Goal: Task Accomplishment & Management: Complete application form

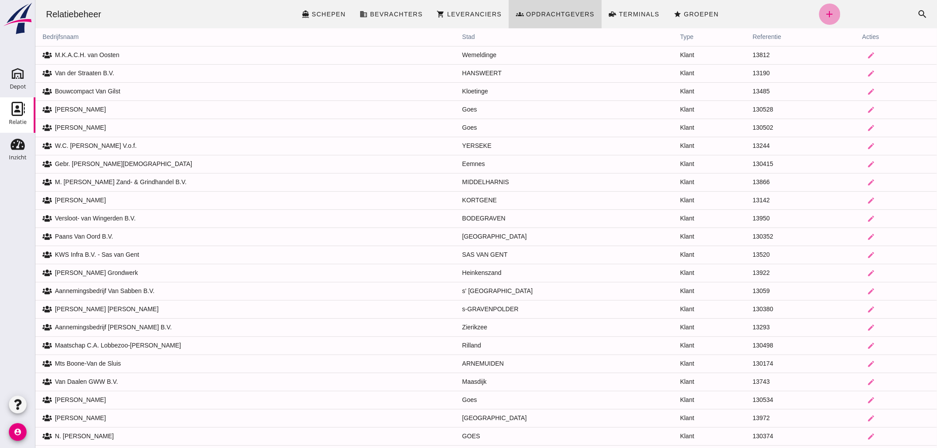
click at [824, 10] on icon "add" at bounding box center [829, 14] width 11 height 11
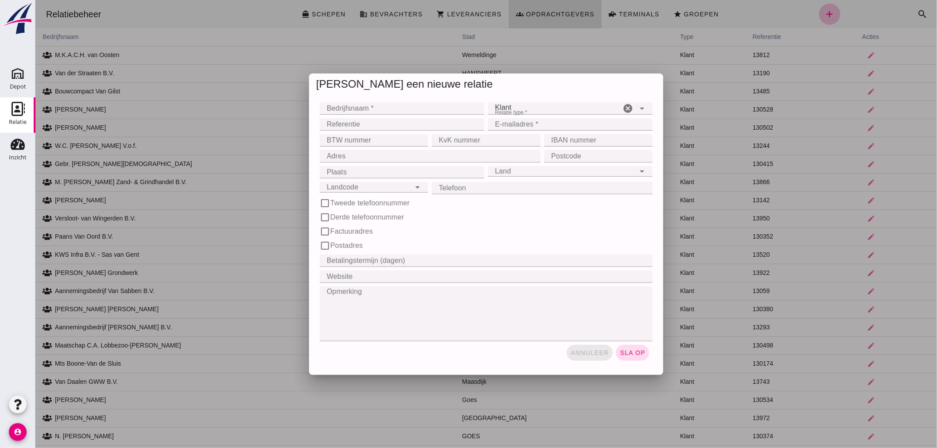
click span "annuleer"
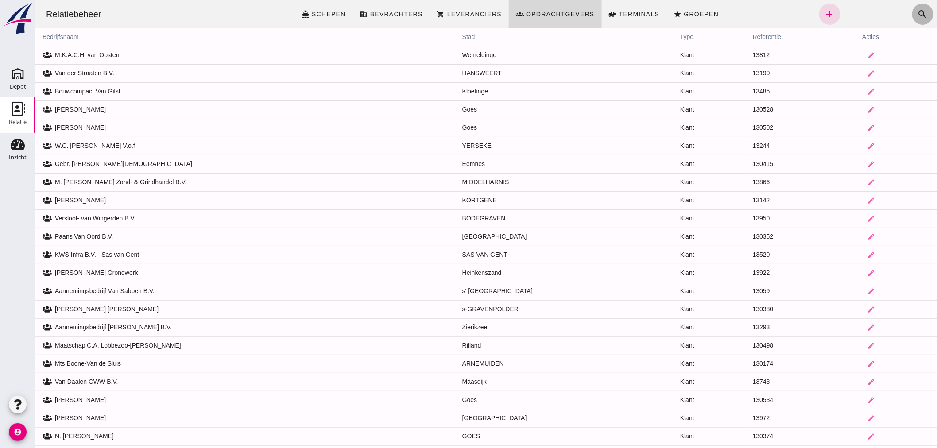
click at [917, 13] on icon "search" at bounding box center [922, 14] width 11 height 11
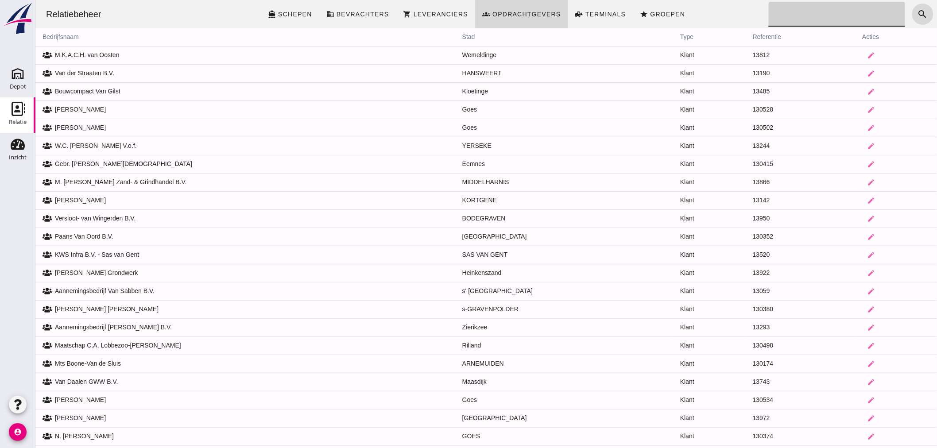
click input "Zoeken..."
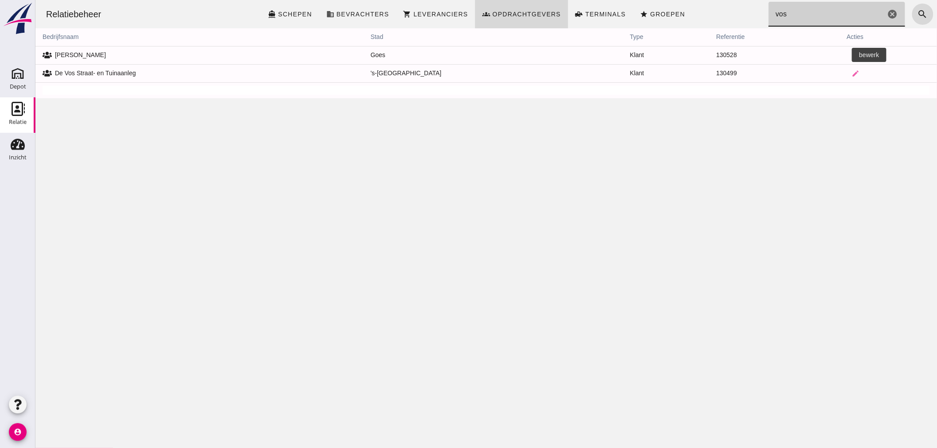
type input "vos"
click at [851, 54] on icon "edit" at bounding box center [855, 55] width 8 height 8
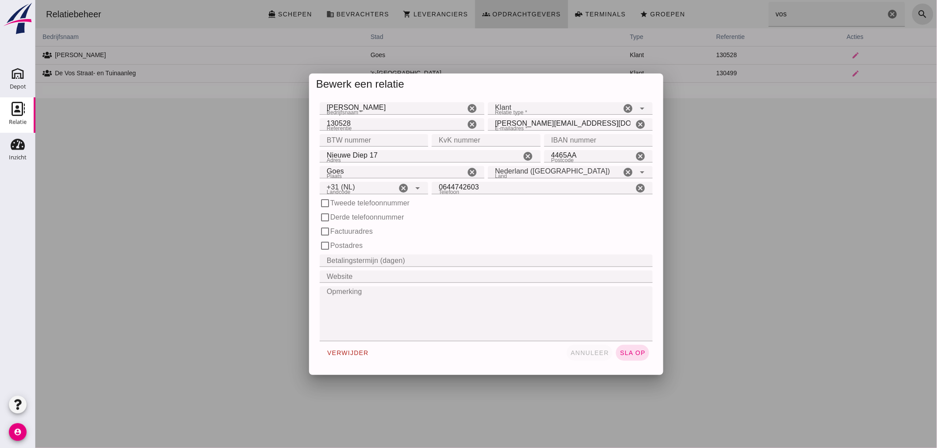
click span "annuleer"
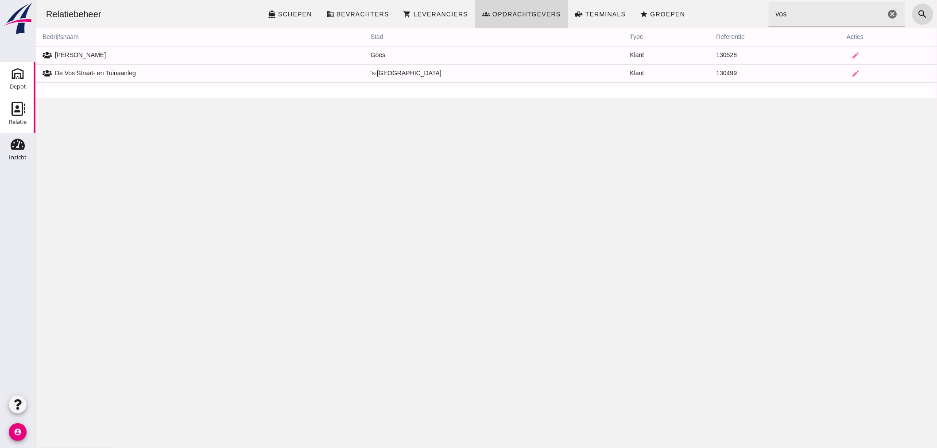
click at [15, 81] on div "Depot" at bounding box center [18, 87] width 16 height 12
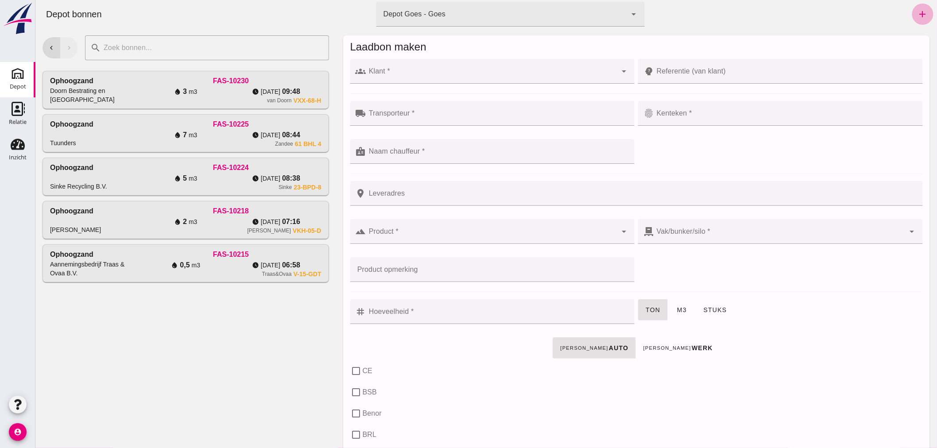
click at [917, 11] on icon "add" at bounding box center [922, 14] width 11 height 11
click input "Klant *"
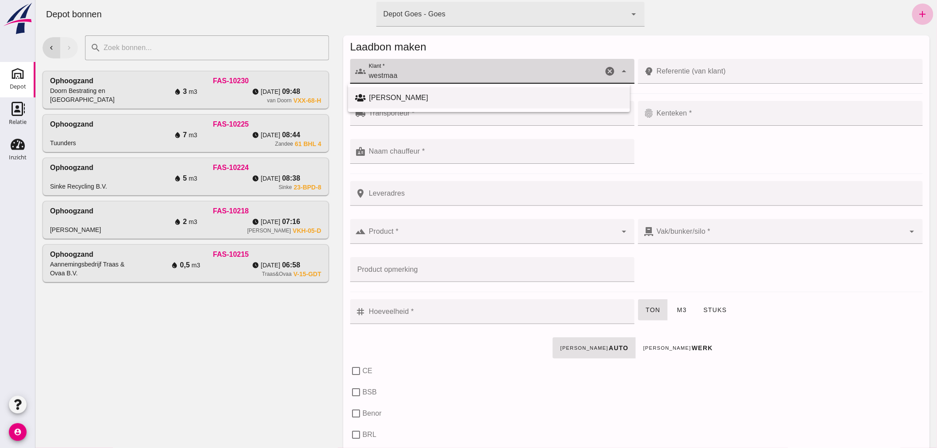
click at [410, 97] on div "[PERSON_NAME]" at bounding box center [496, 98] width 254 height 11
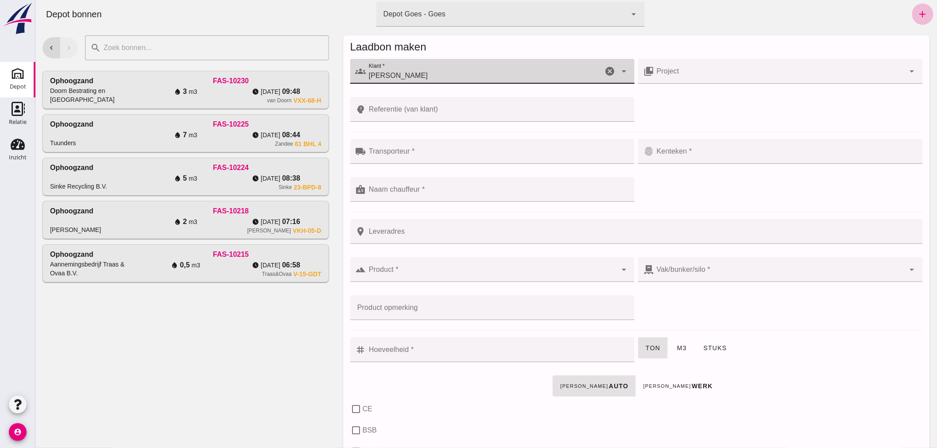
type input "[PERSON_NAME]"
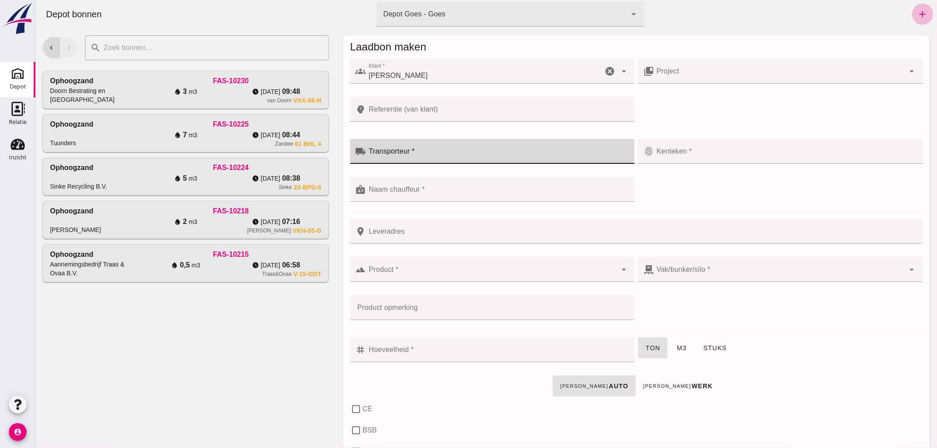
click input "Transporteur *"
type input "Westmaas"
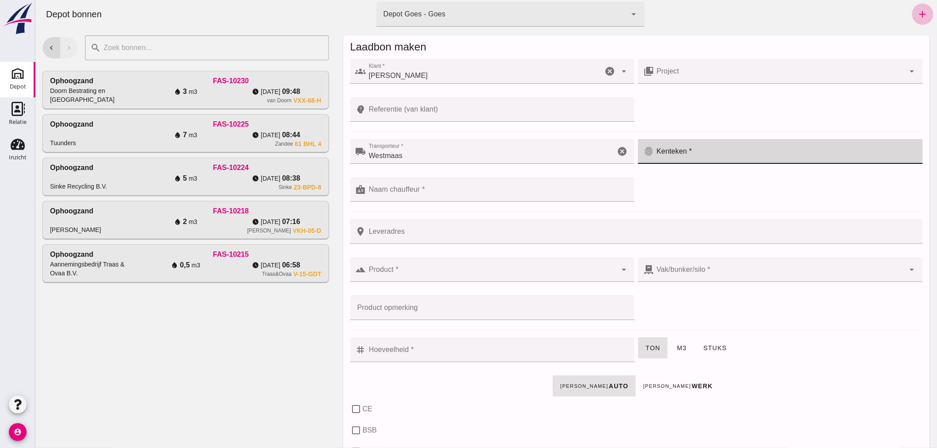
click input "Kenteken *"
type input "R-545-KK"
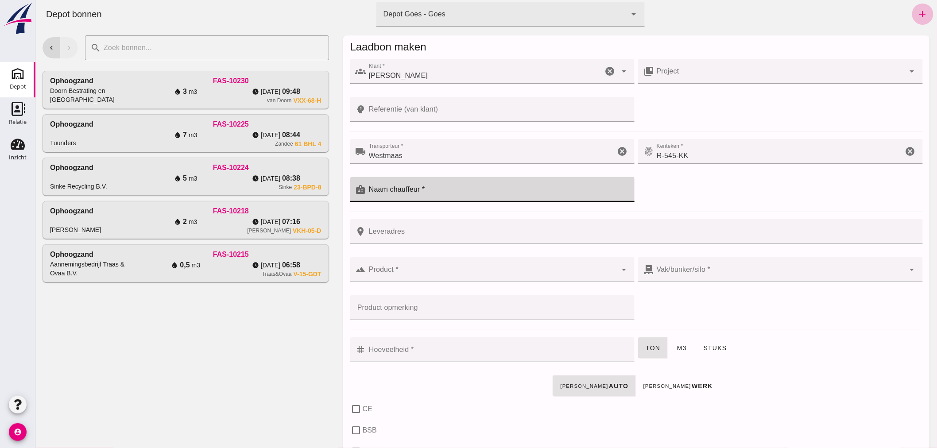
click div
type input "??"
click div
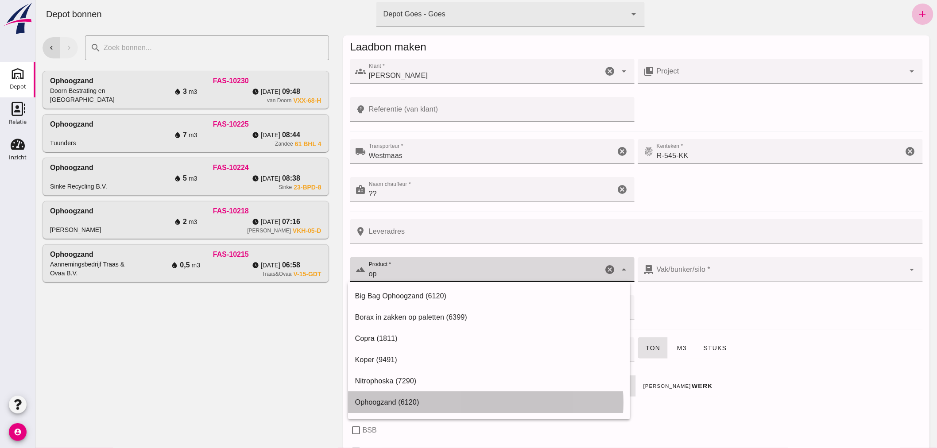
drag, startPoint x: 484, startPoint y: 399, endPoint x: 507, endPoint y: 371, distance: 36.2
click at [484, 397] on div "Ophoogzand (6120)" at bounding box center [489, 402] width 268 height 11
type input "Ophoogzand (6120)"
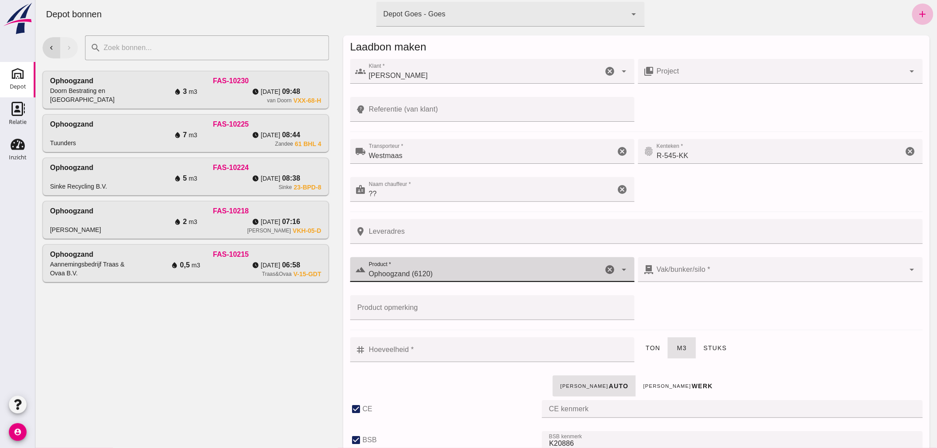
checkbox input "true"
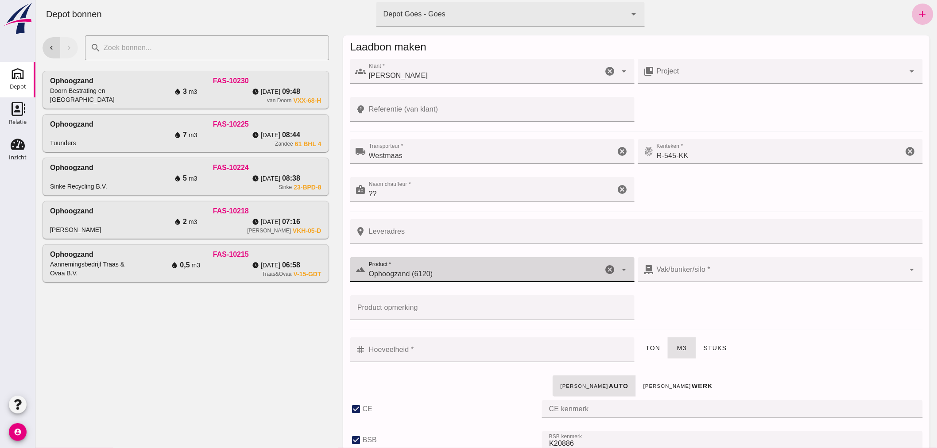
checkbox input "true"
type input "40"
type input "Ophoogzand (6120)"
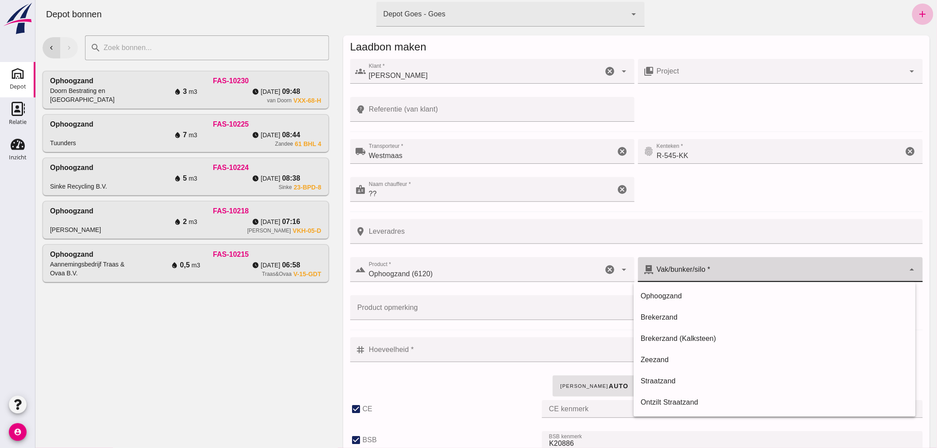
click div
click at [710, 392] on div "Ophoogzand" at bounding box center [774, 402] width 282 height 21
type input "38"
click input "Hoeveelheid *"
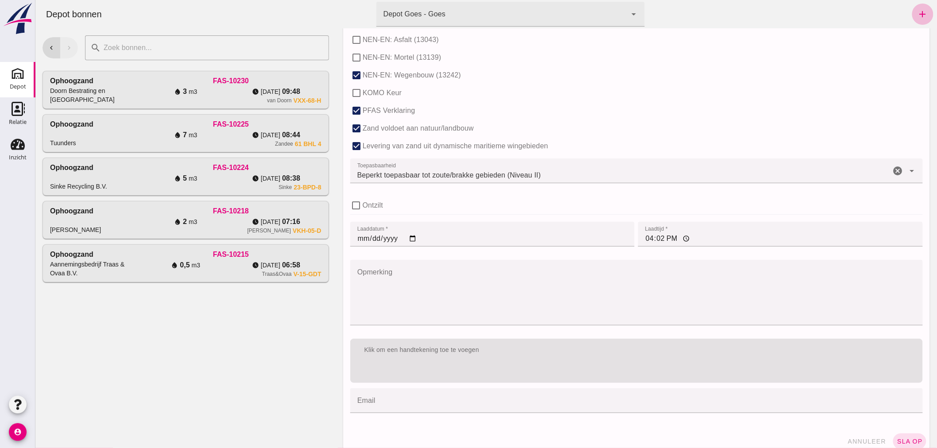
scroll to position [541, 0]
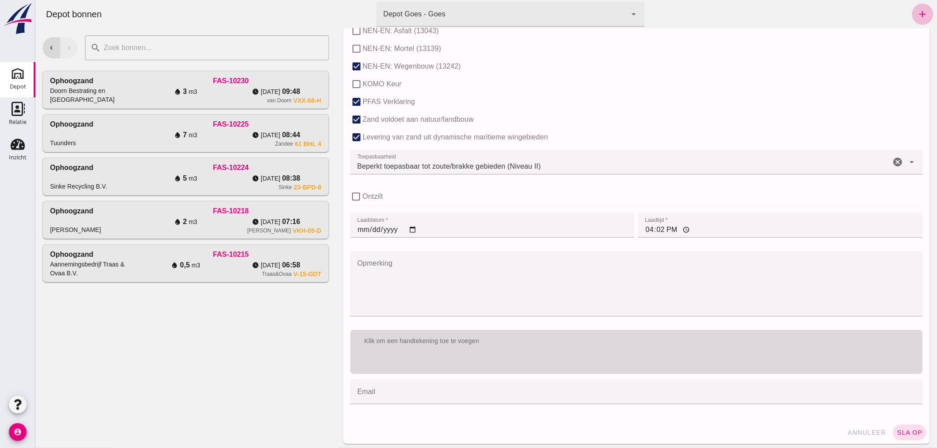
type input "1.5"
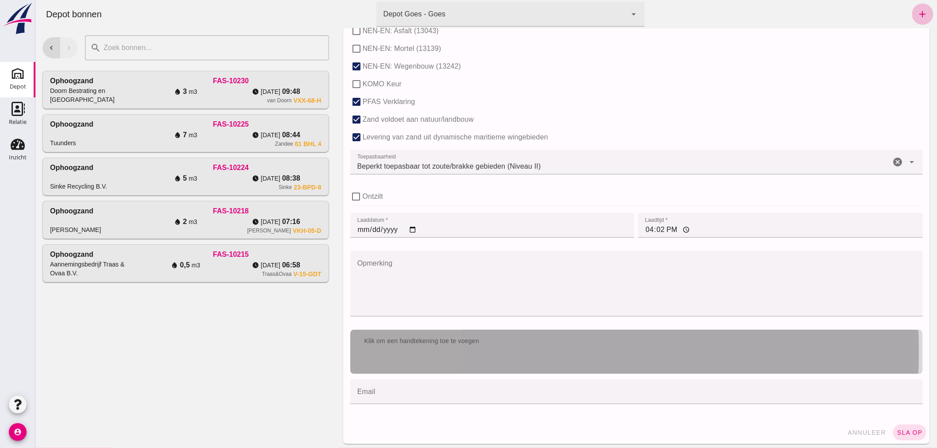
click at [556, 340] on div "Klik om een handtekening toe te voegen" at bounding box center [636, 341] width 559 height 9
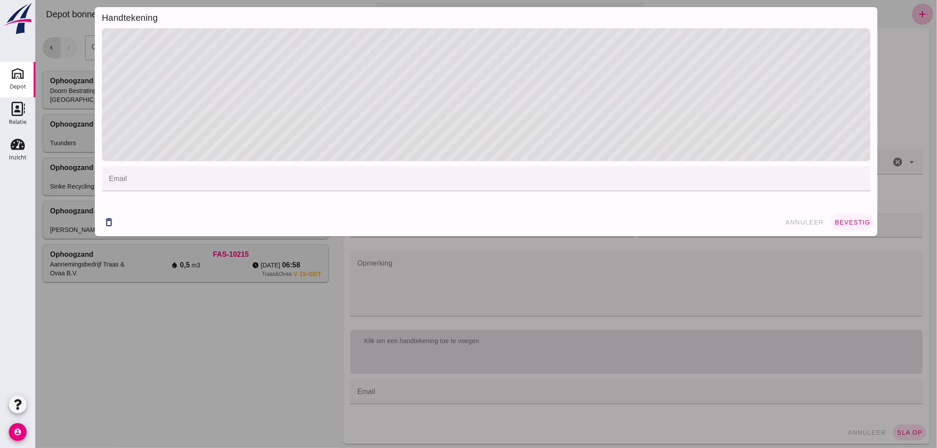
click span "bevestig"
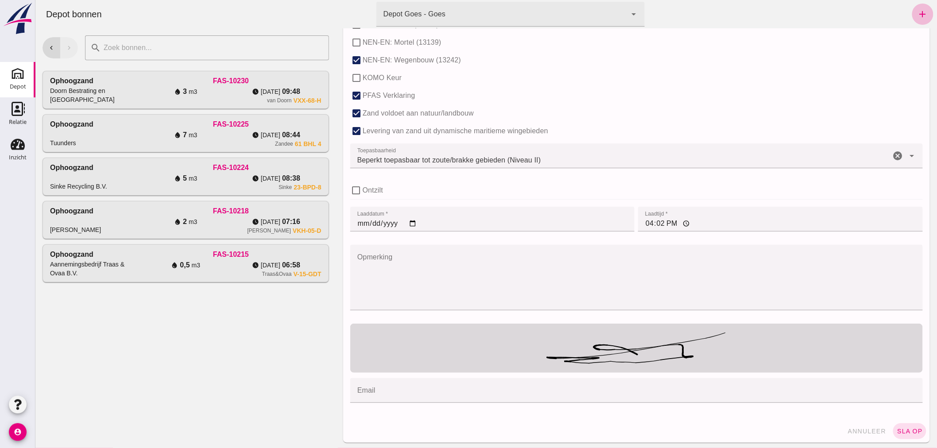
scroll to position [549, 0]
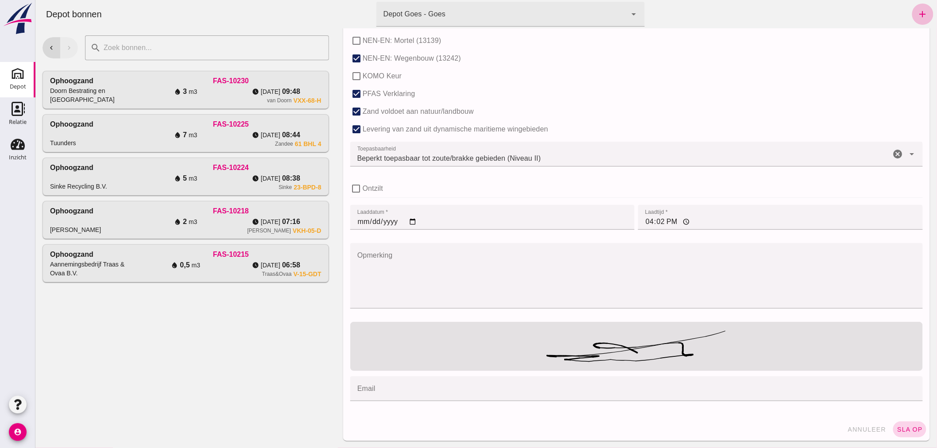
click span "sla op"
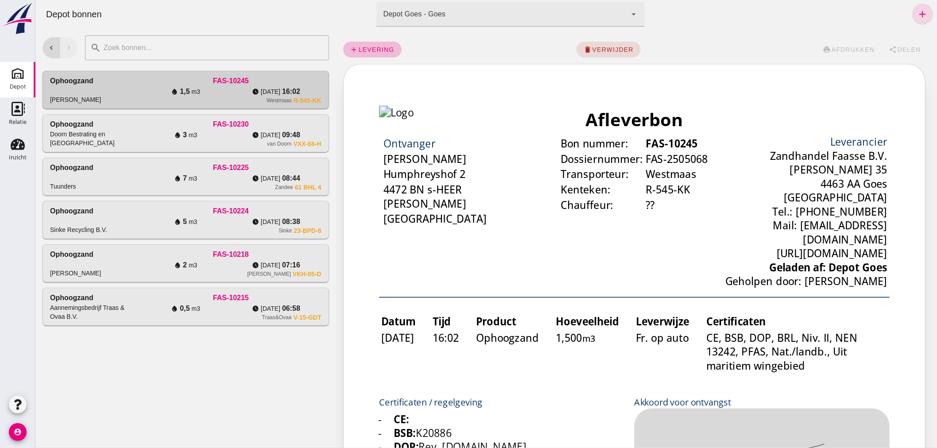
scroll to position [0, 0]
